Goal: Task Accomplishment & Management: Use online tool/utility

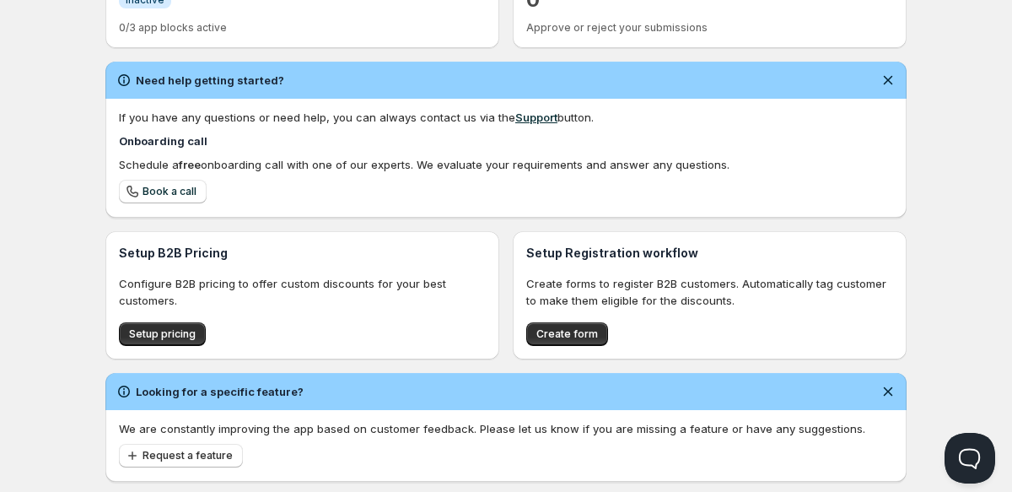
scroll to position [583, 0]
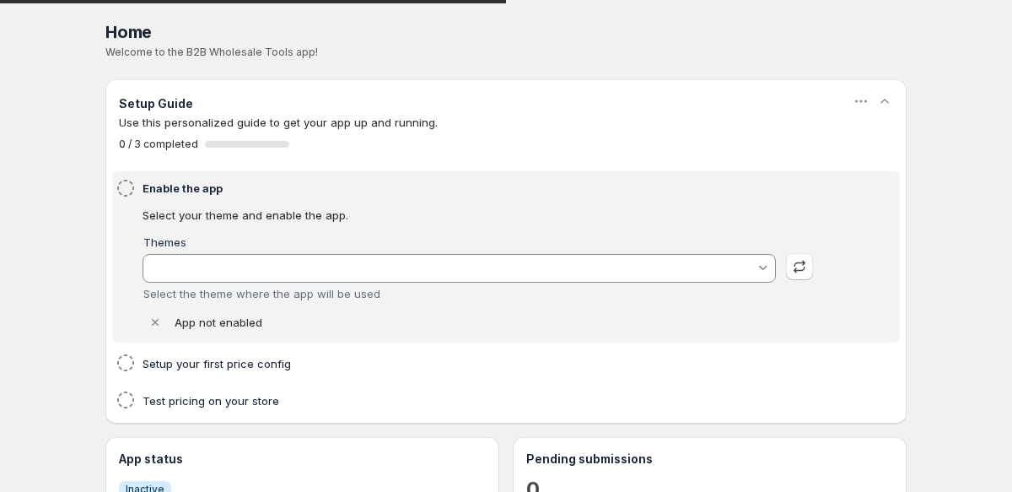
type input "Trade"
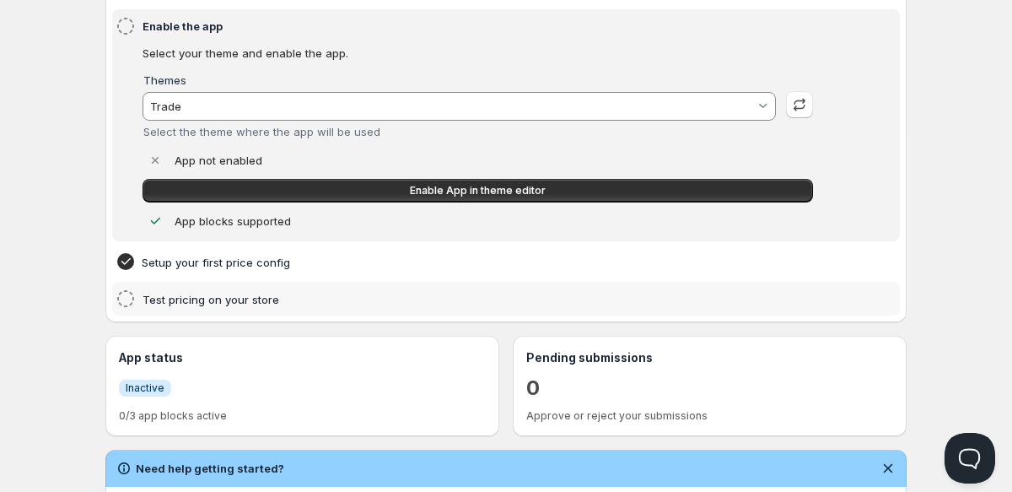
click at [122, 296] on icon at bounding box center [126, 298] width 20 height 20
click at [342, 297] on h4 "Test pricing on your store" at bounding box center [481, 299] width 676 height 17
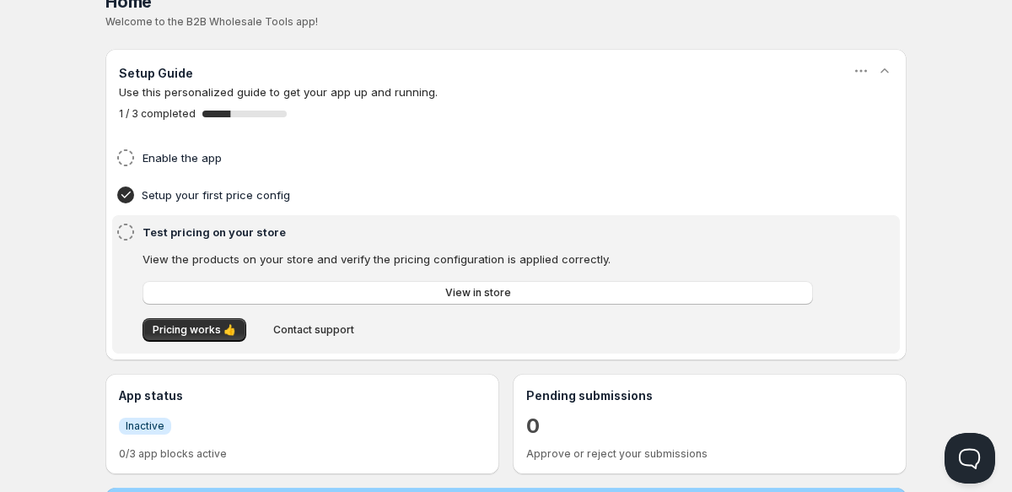
scroll to position [15, 0]
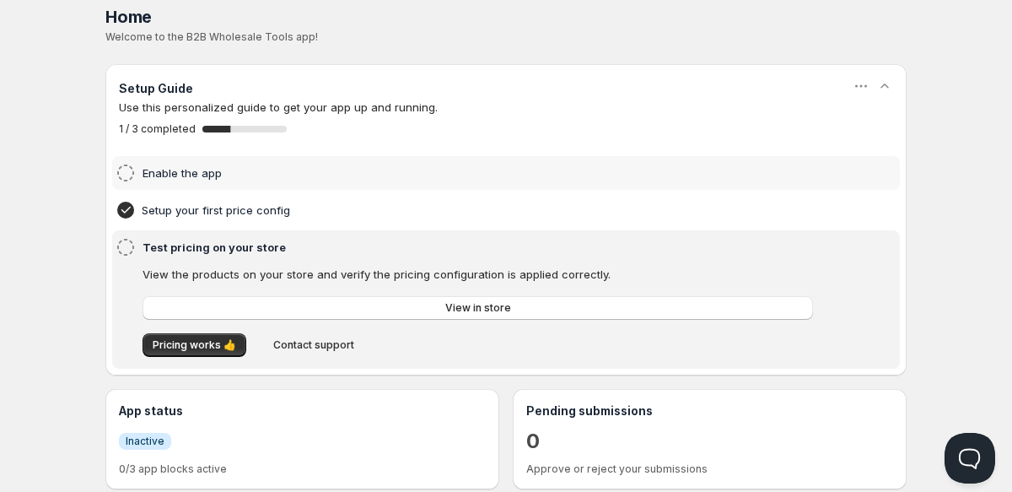
click at [260, 176] on h4 "Enable the app" at bounding box center [481, 172] width 676 height 17
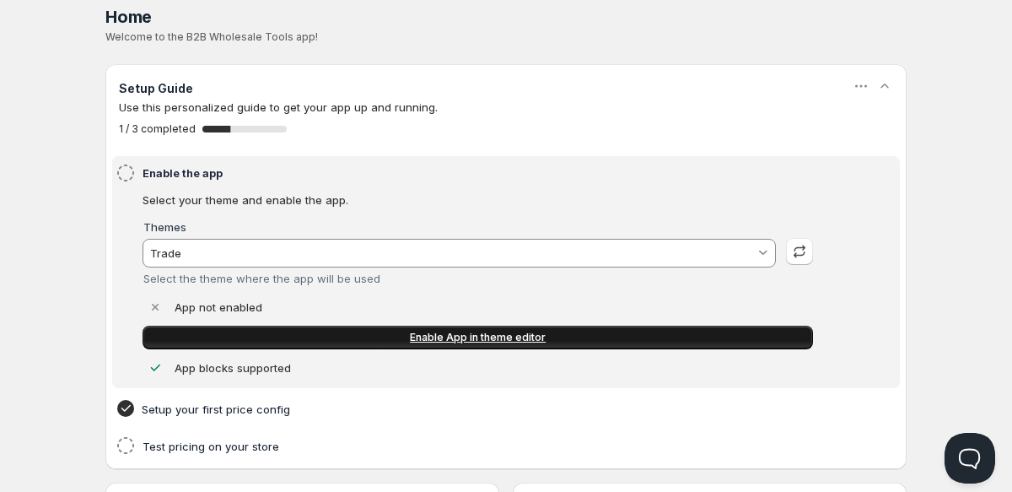
click at [491, 339] on span "Enable App in theme editor" at bounding box center [478, 337] width 136 height 13
